Goal: Information Seeking & Learning: Learn about a topic

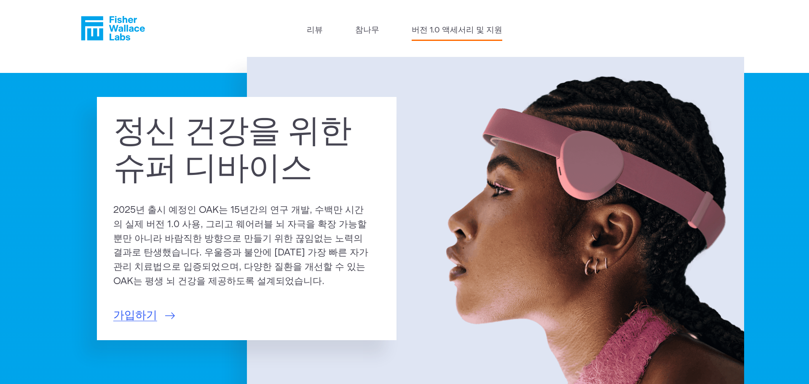
click at [483, 32] on font "버전 1.0 액세서리 및 지원" at bounding box center [457, 30] width 91 height 8
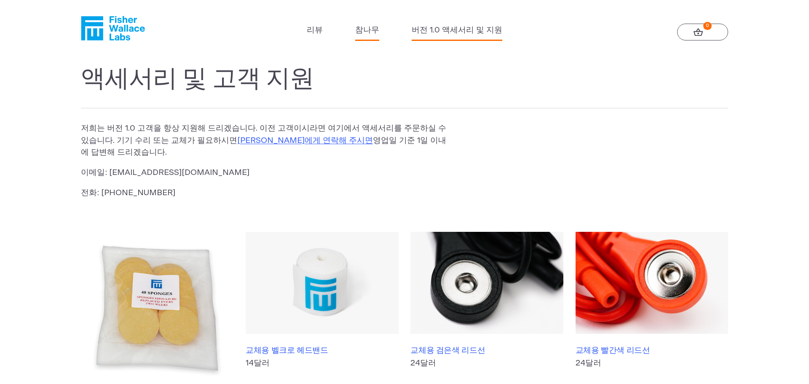
click at [373, 26] on font "참나무" at bounding box center [367, 30] width 24 height 8
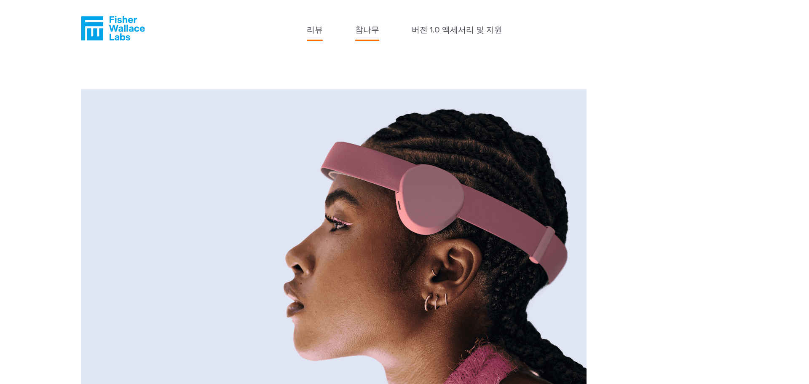
click at [316, 30] on font "리뷰" at bounding box center [315, 30] width 16 height 8
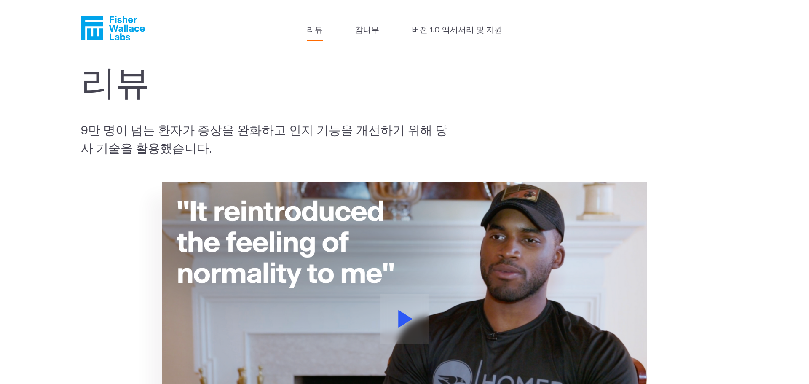
drag, startPoint x: 742, startPoint y: 135, endPoint x: 747, endPoint y: 142, distance: 7.8
click at [747, 142] on section "리뷰 9만 명이 넘는 환자가 증상을 완화하고 인지 기능을 개선하기 위해 당사 기술을 활용했습니다." at bounding box center [404, 111] width 809 height 109
click at [119, 27] on icon "피셔 월리스" at bounding box center [113, 28] width 64 height 24
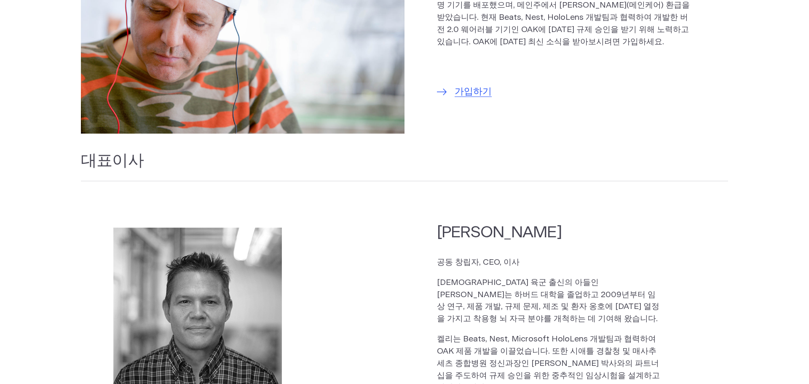
scroll to position [281, 0]
